Goal: Task Accomplishment & Management: Complete application form

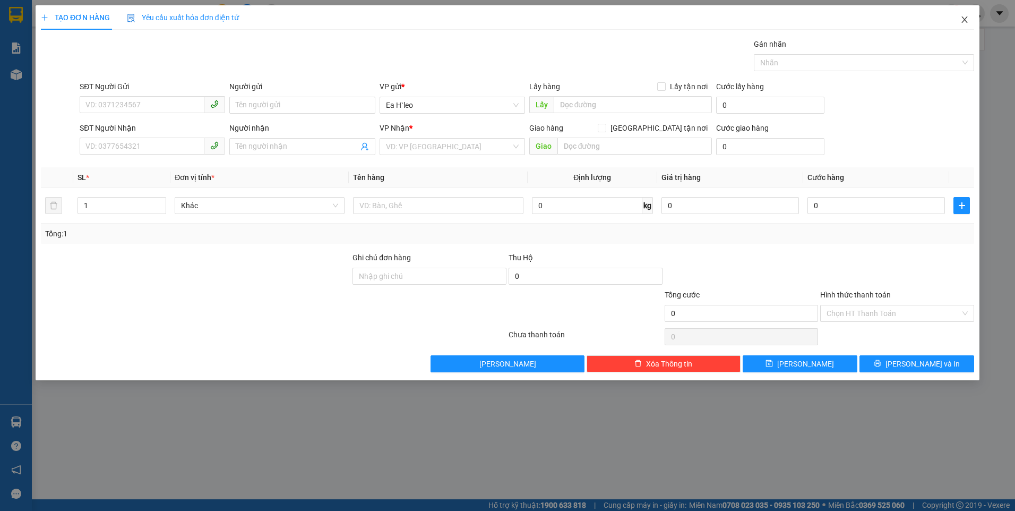
click at [966, 16] on icon "close" at bounding box center [965, 19] width 8 height 8
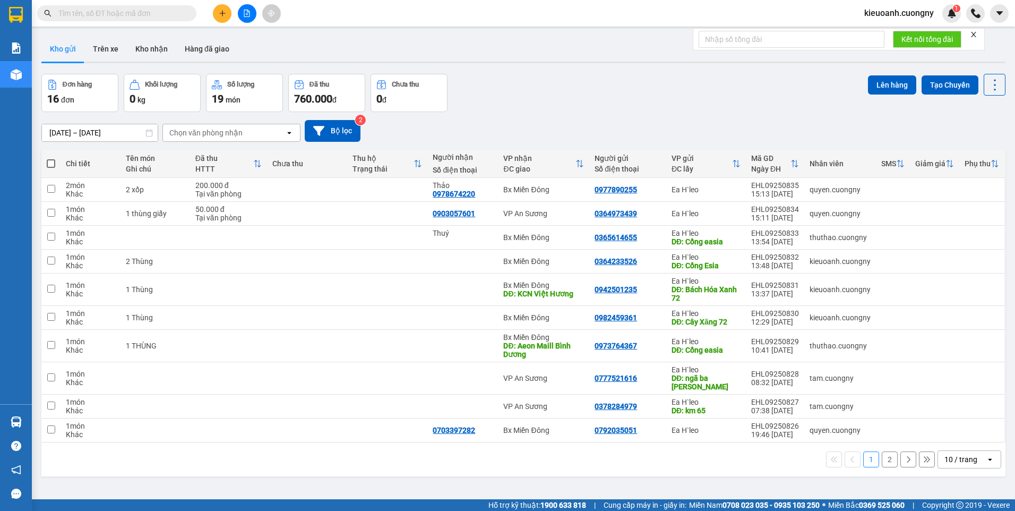
click at [972, 457] on div "10 / trang" at bounding box center [962, 459] width 48 height 17
click at [964, 434] on span "100 / trang" at bounding box center [957, 436] width 38 height 11
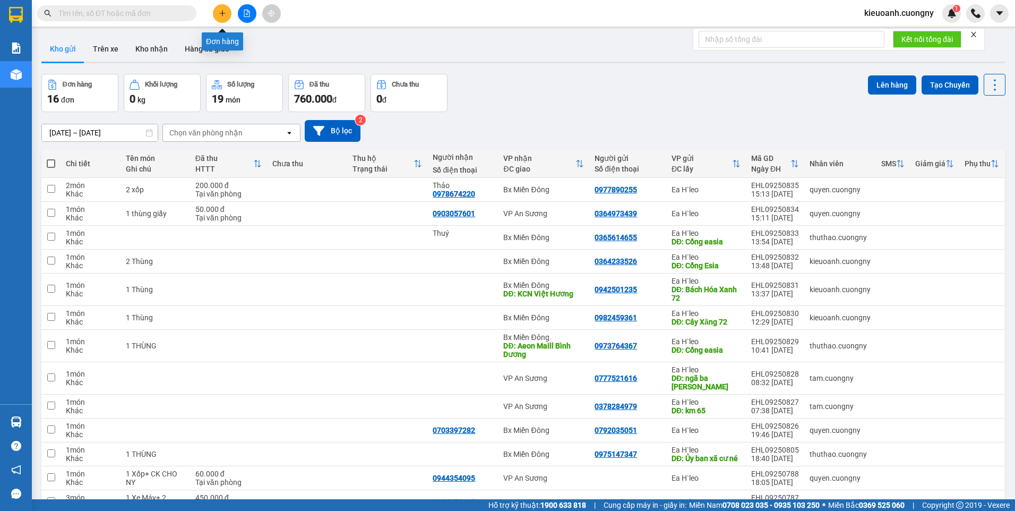
click at [227, 8] on button at bounding box center [222, 13] width 19 height 19
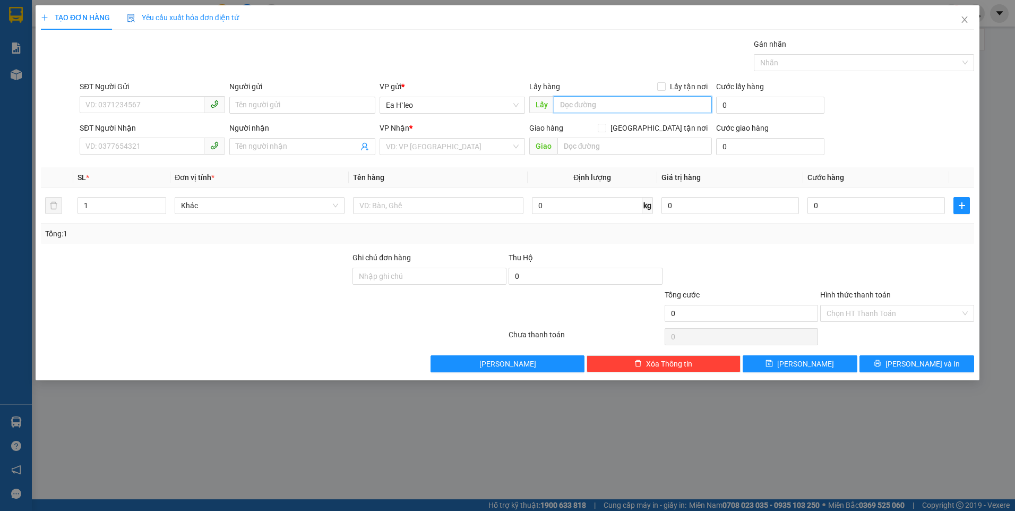
click at [647, 109] on input "text" at bounding box center [633, 104] width 159 height 17
type input "Ngã Ba 67"
click at [438, 145] on input "search" at bounding box center [448, 147] width 125 height 16
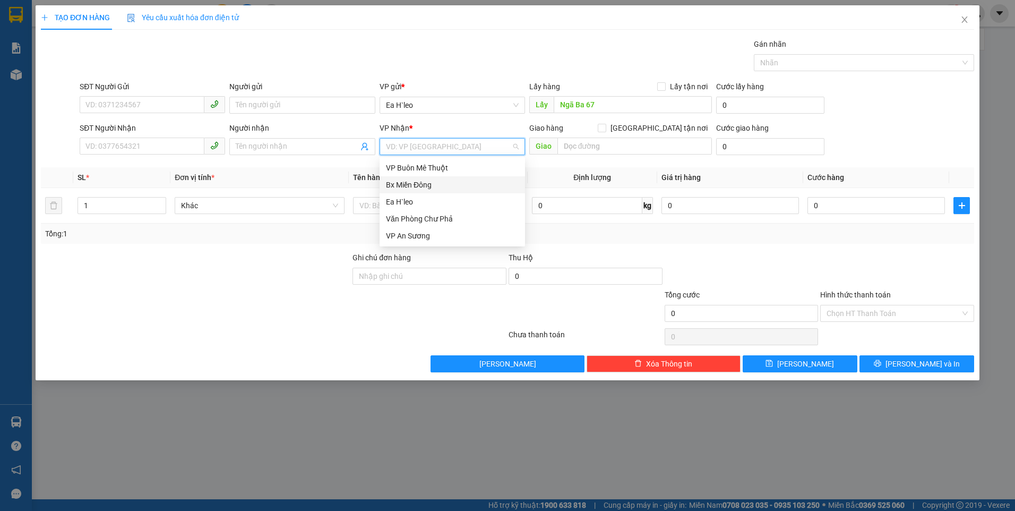
click at [438, 185] on div "Bx Miền Đông" at bounding box center [452, 185] width 133 height 12
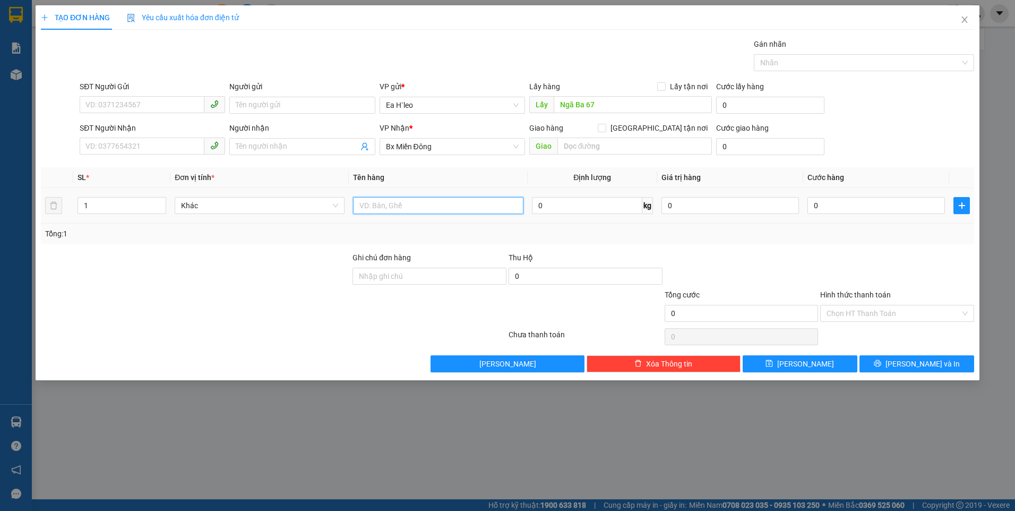
click at [426, 205] on input "text" at bounding box center [438, 205] width 170 height 17
type input "1 thùng"
click at [180, 106] on input "SĐT Người Gửi" at bounding box center [142, 104] width 125 height 17
paste input "0972631857"
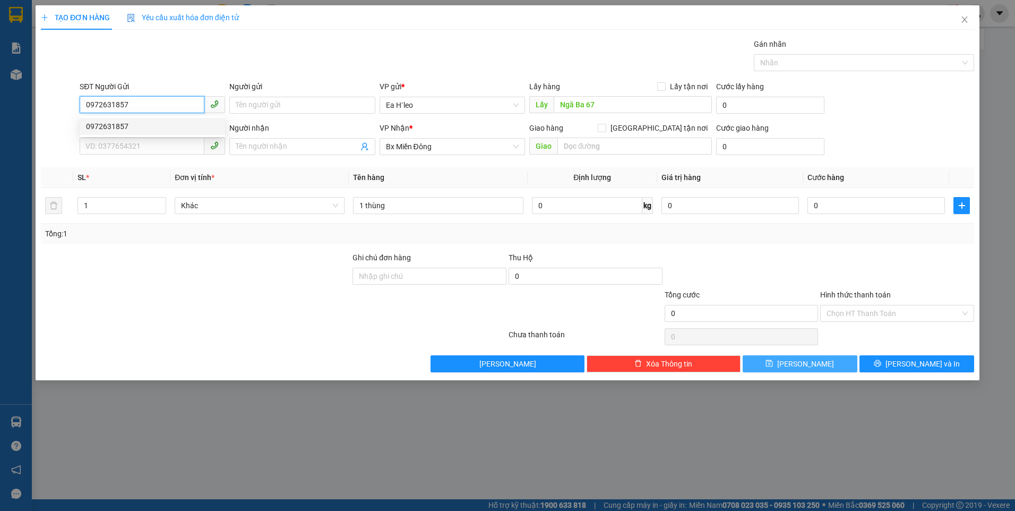
type input "0972631857"
click at [773, 366] on icon "save" at bounding box center [769, 363] width 7 height 7
click at [904, 282] on div at bounding box center [897, 270] width 156 height 37
